Goal: Task Accomplishment & Management: Manage account settings

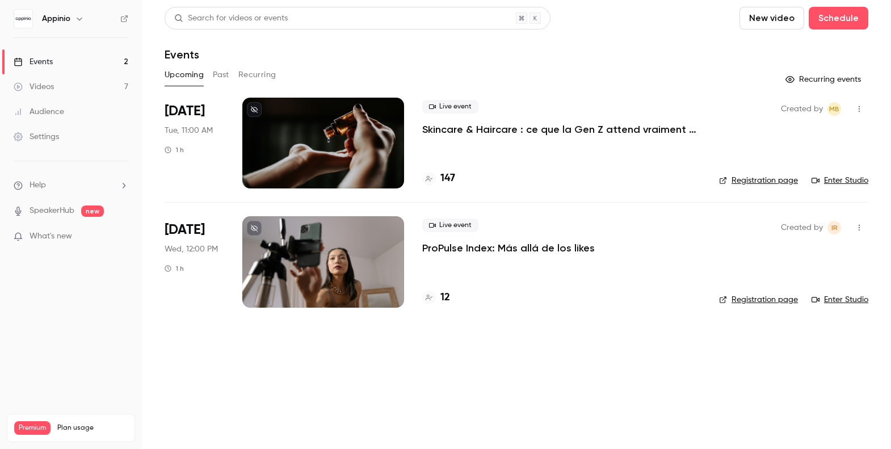
click at [337, 273] on div at bounding box center [323, 261] width 162 height 91
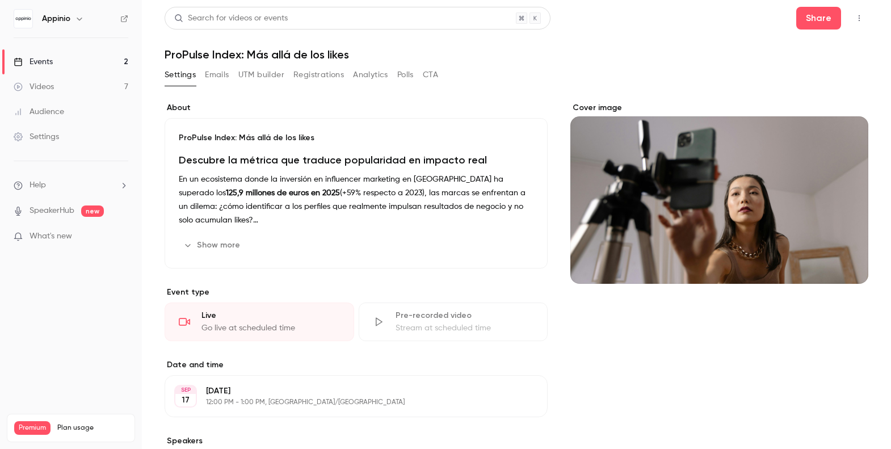
click at [326, 66] on button "Registrations" at bounding box center [318, 75] width 51 height 18
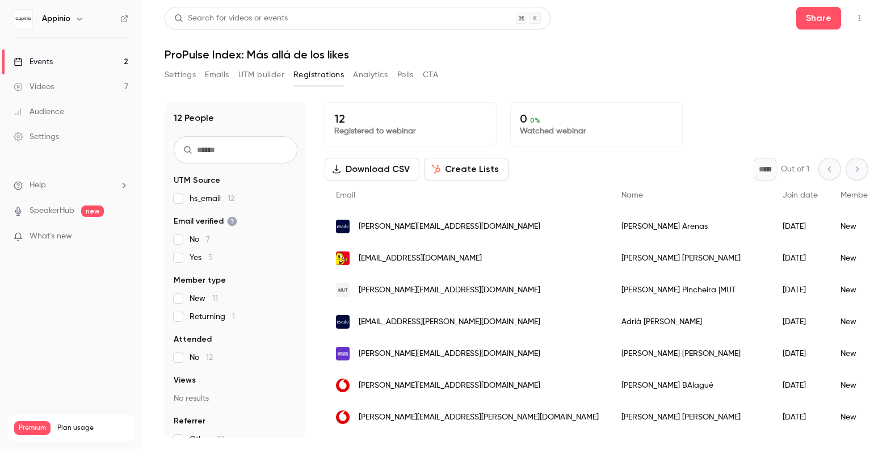
click at [178, 79] on button "Settings" at bounding box center [180, 75] width 31 height 18
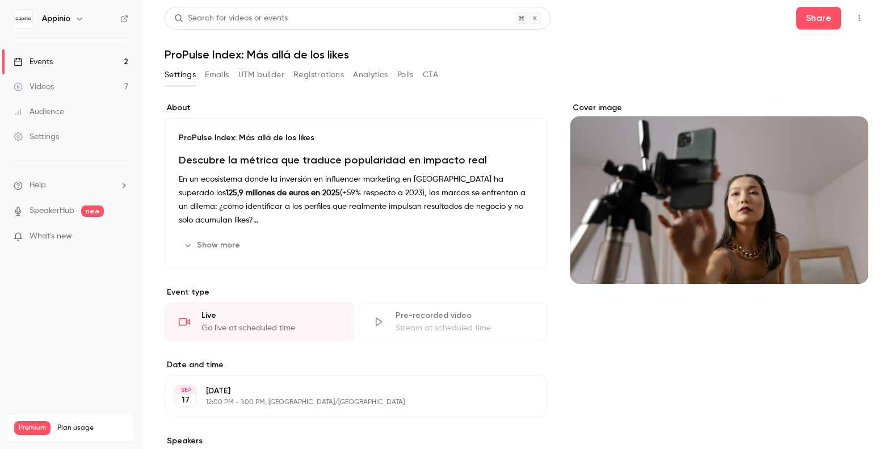
click at [122, 64] on link "Events 2" at bounding box center [71, 61] width 142 height 25
